Goal: Check status: Check status

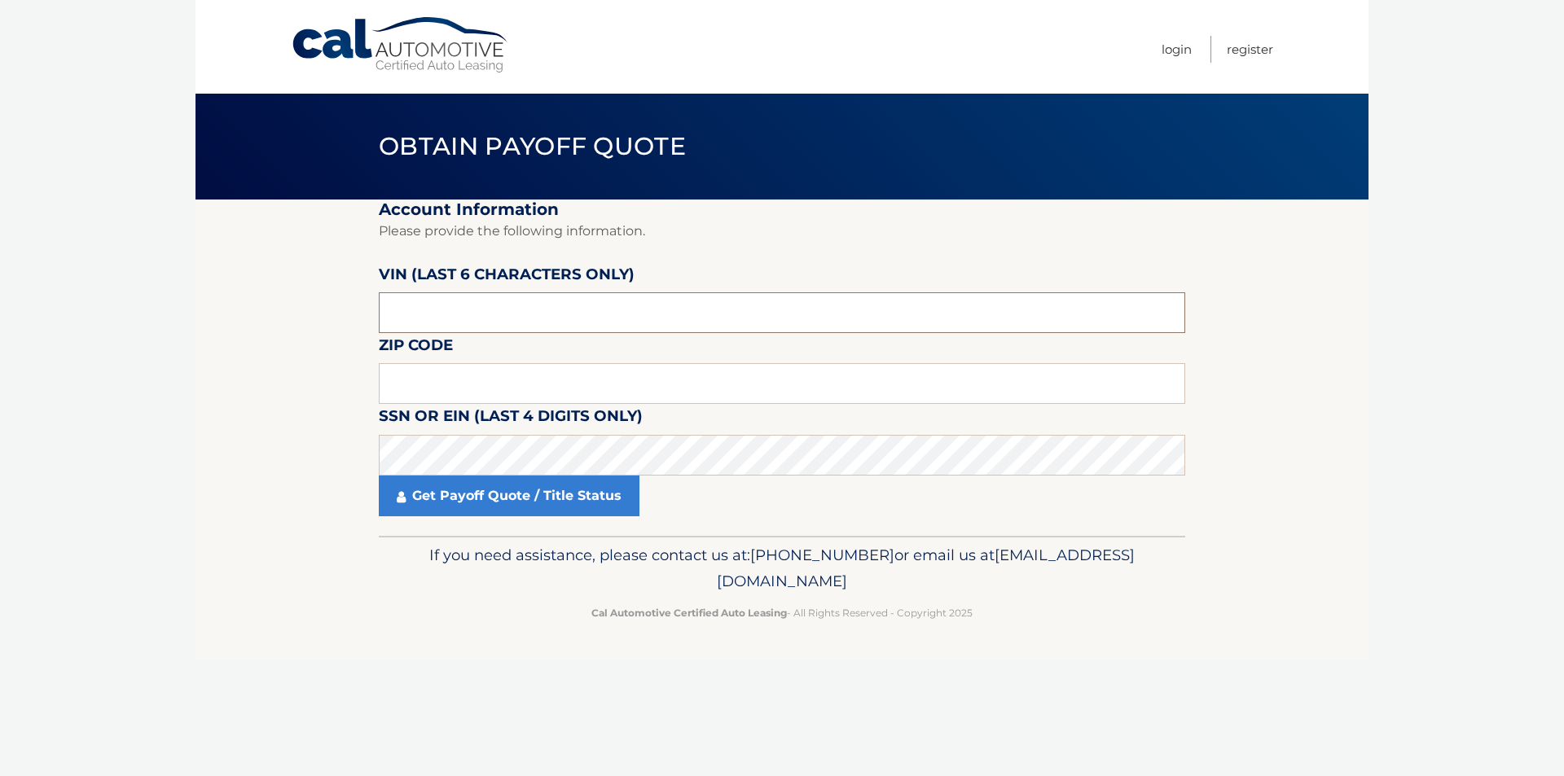
click at [464, 316] on input "text" at bounding box center [782, 312] width 806 height 41
type input "71****"
type input "3468"
click at [464, 307] on input "71****" at bounding box center [782, 312] width 806 height 41
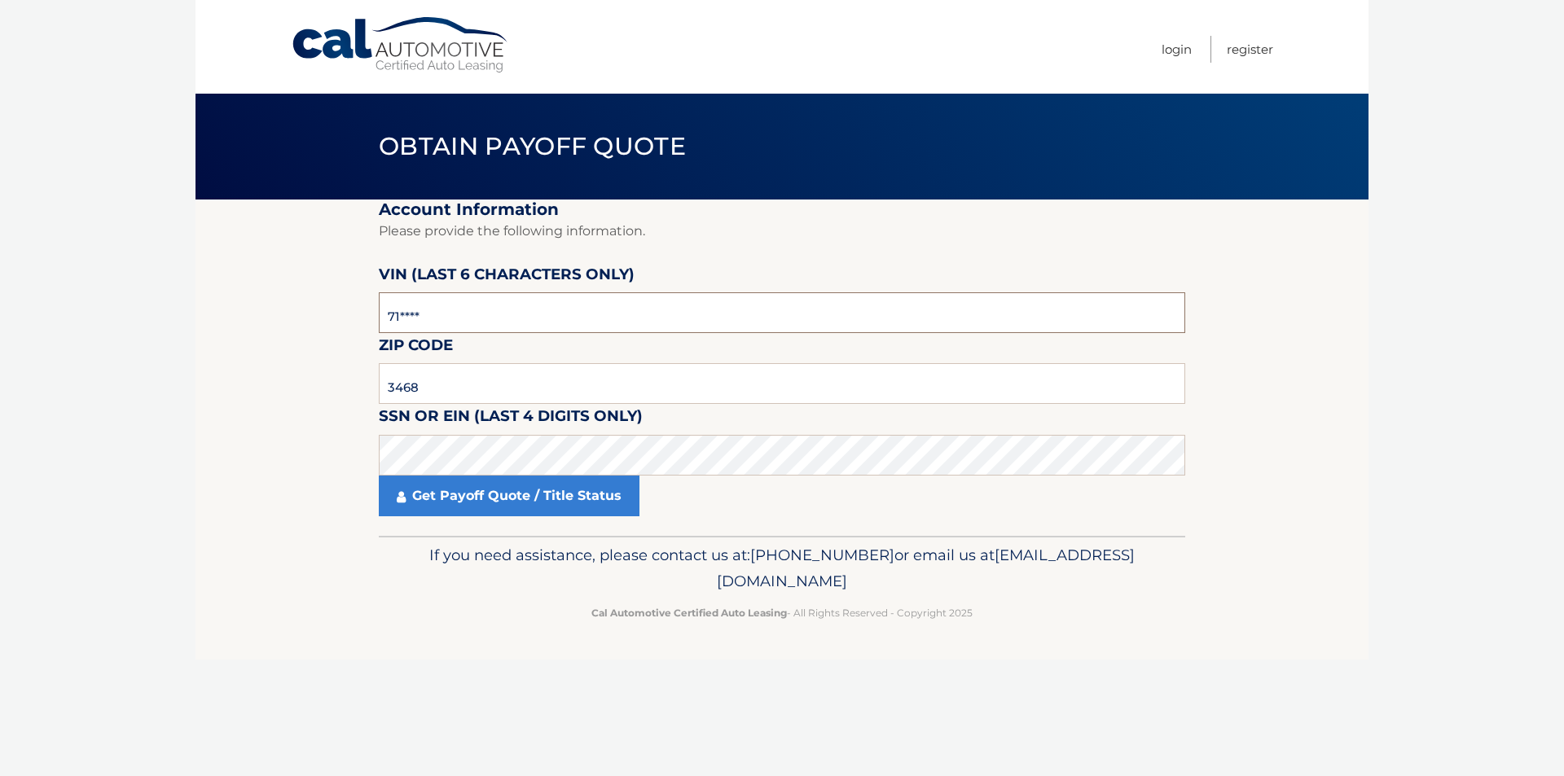
click at [464, 307] on input "71****" at bounding box center [782, 312] width 806 height 41
type input "713468"
click at [447, 395] on input "3468" at bounding box center [782, 383] width 806 height 41
type input "11756"
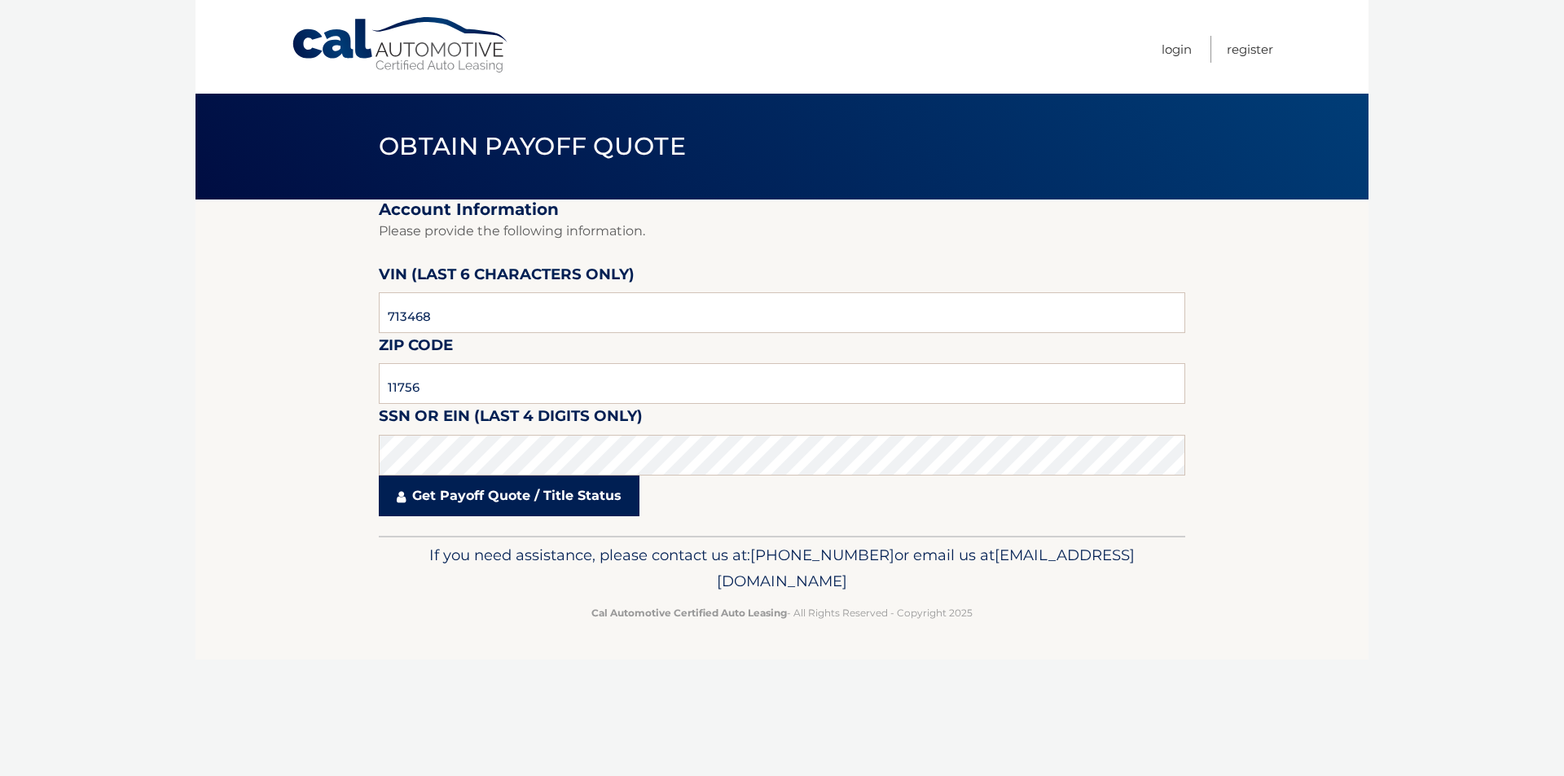
click at [465, 500] on link "Get Payoff Quote / Title Status" at bounding box center [509, 496] width 261 height 41
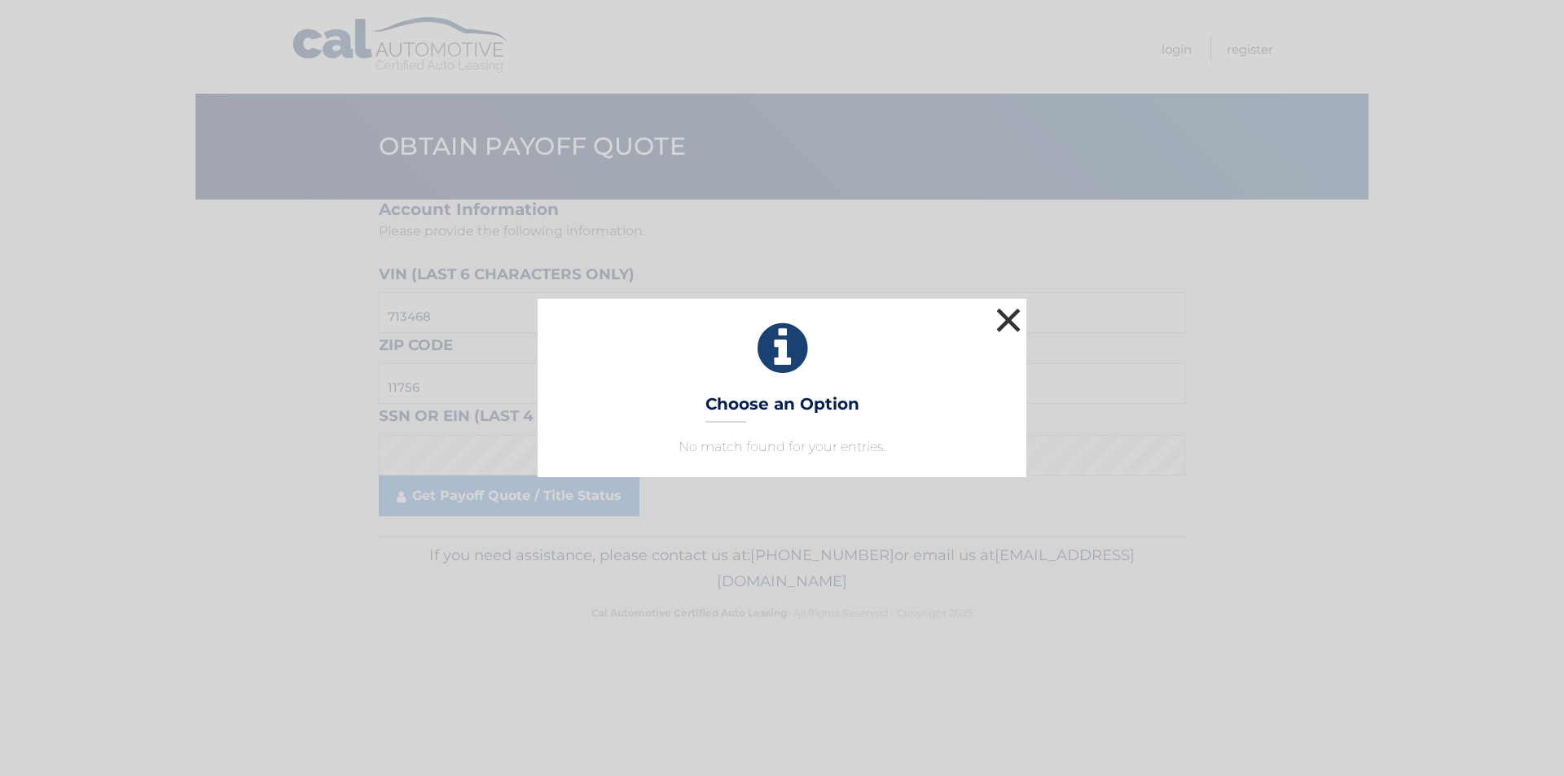
click at [1006, 318] on button "×" at bounding box center [1008, 320] width 33 height 33
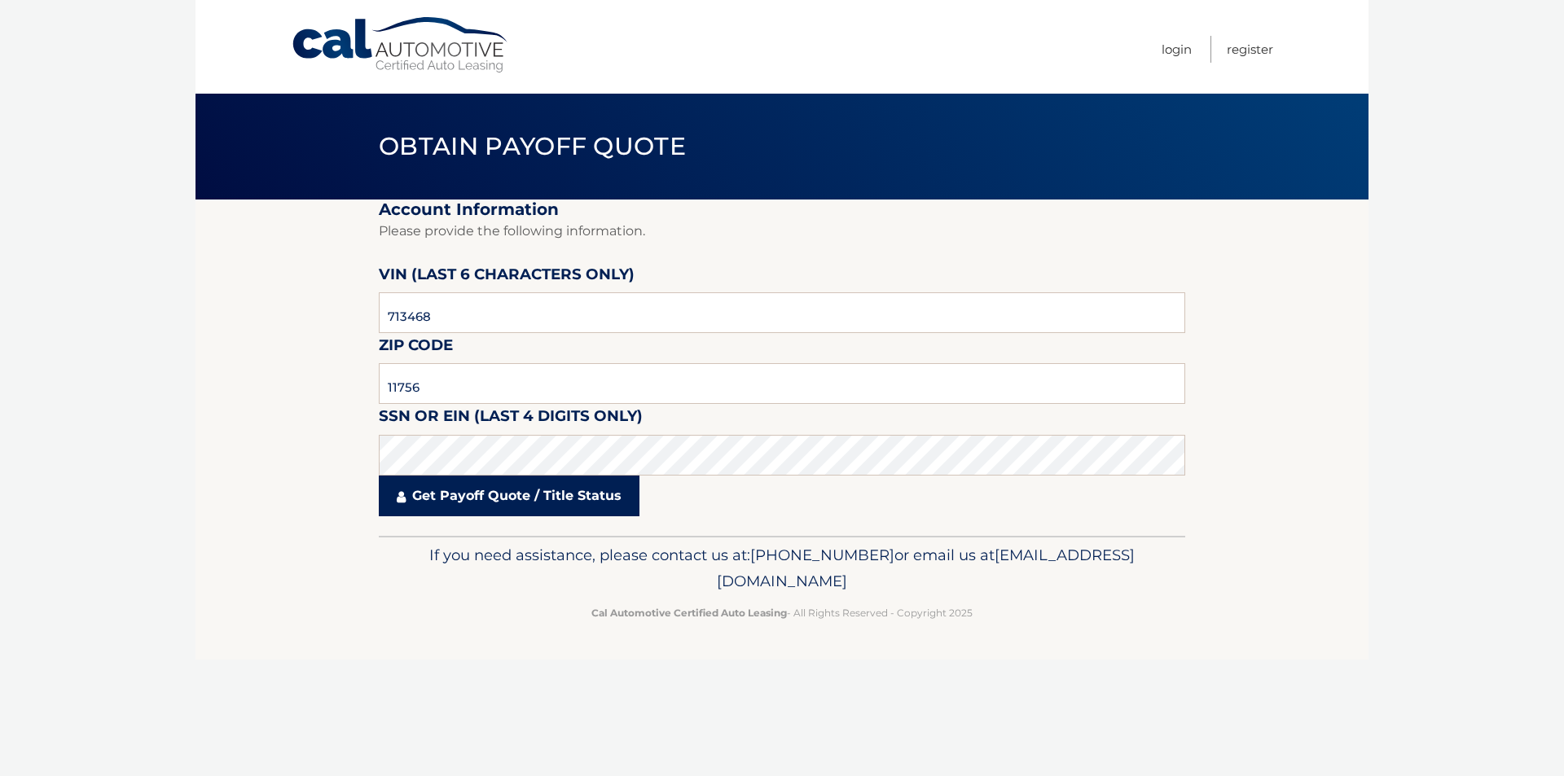
click at [442, 501] on link "Get Payoff Quote / Title Status" at bounding box center [509, 496] width 261 height 41
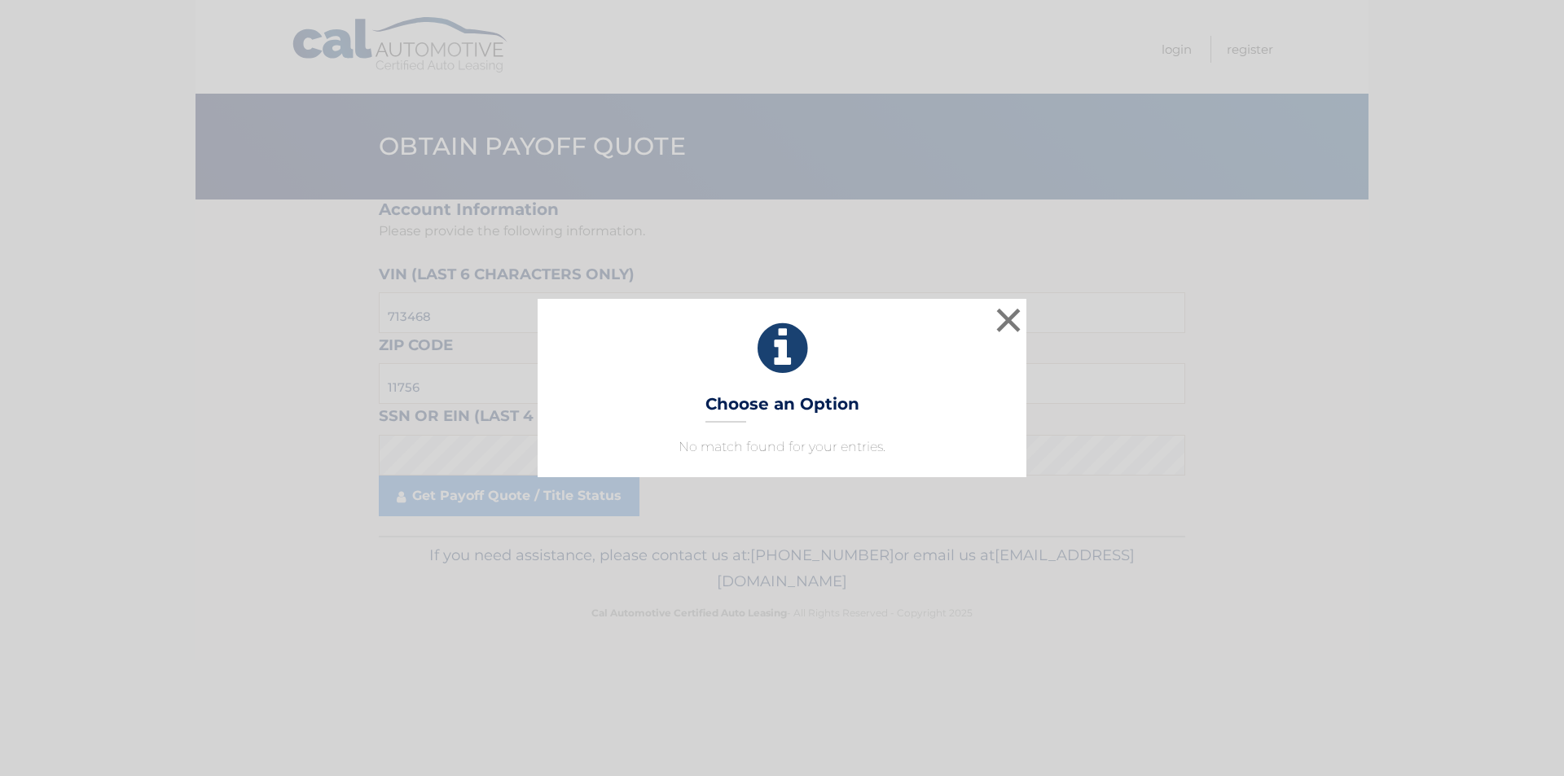
click at [777, 408] on h3 "Choose an Option" at bounding box center [782, 408] width 154 height 29
click at [1011, 316] on button "×" at bounding box center [1008, 320] width 33 height 33
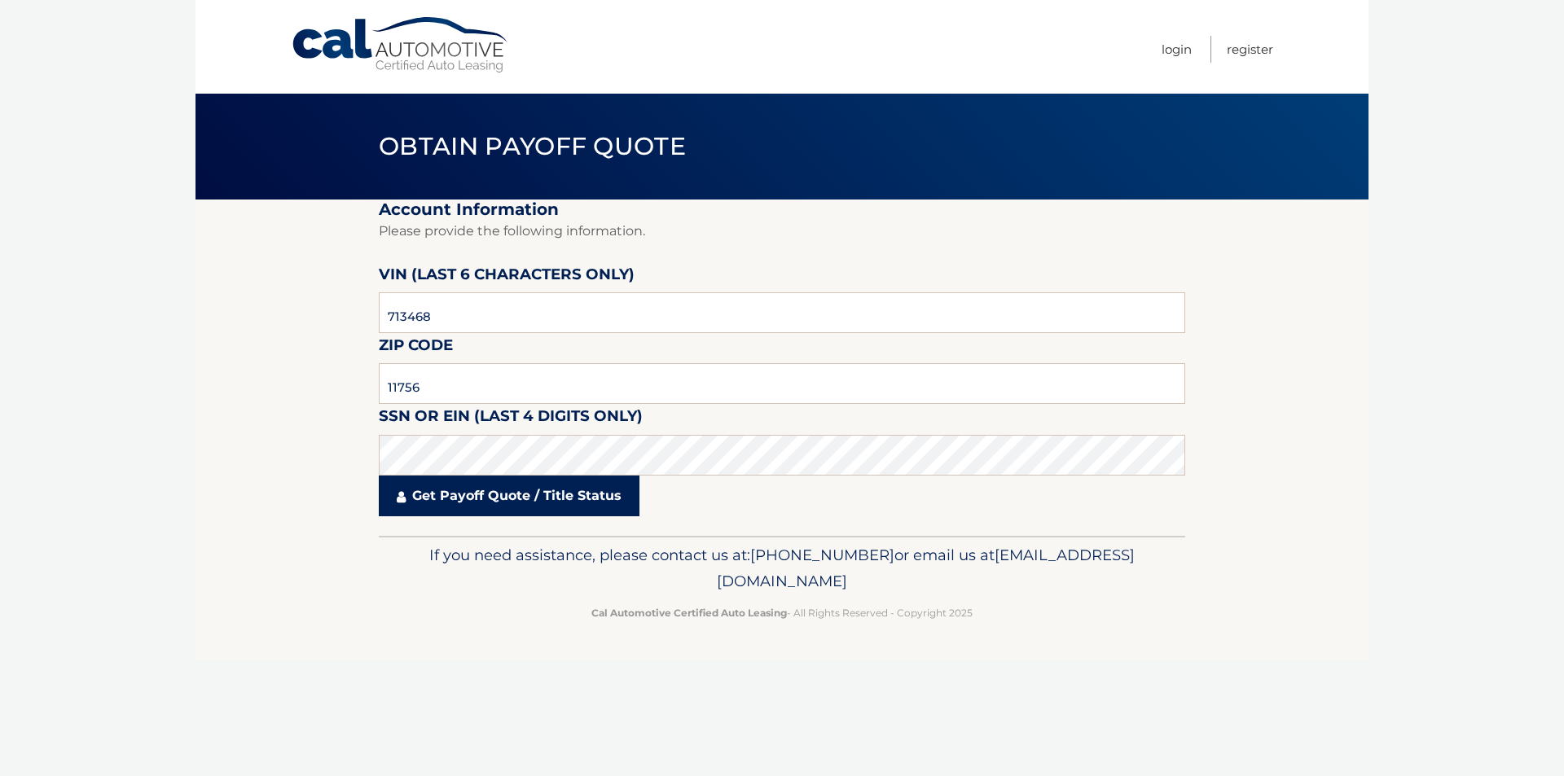
click at [473, 496] on link "Get Payoff Quote / Title Status" at bounding box center [509, 496] width 261 height 41
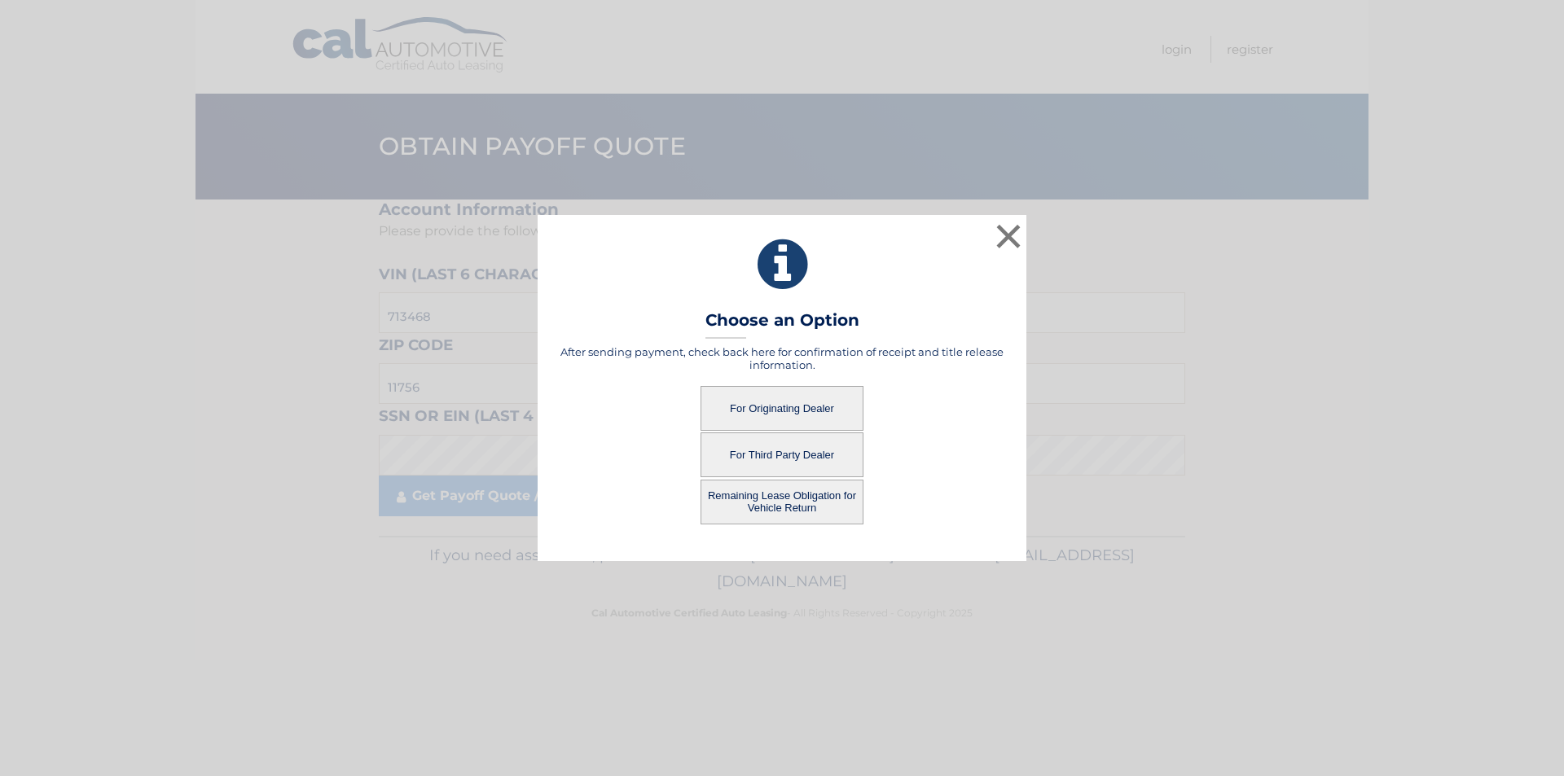
click at [815, 406] on button "For Originating Dealer" at bounding box center [782, 408] width 163 height 45
click at [797, 406] on button "For Originating Dealer" at bounding box center [782, 408] width 163 height 45
